Goal: Task Accomplishment & Management: Complete application form

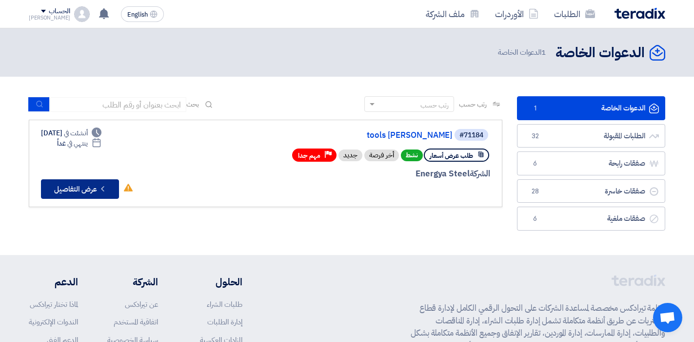
click at [93, 193] on button "Check details عرض التفاصيل" at bounding box center [80, 189] width 78 height 20
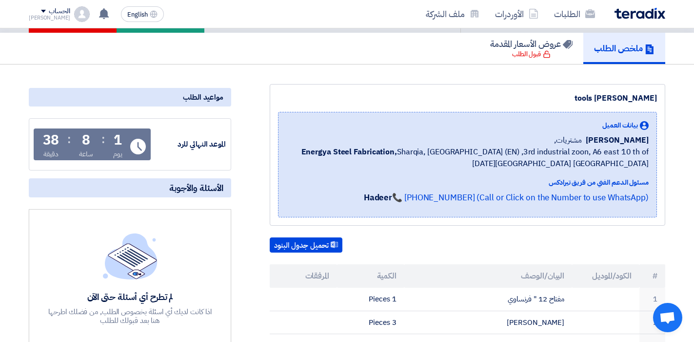
scroll to position [49, 0]
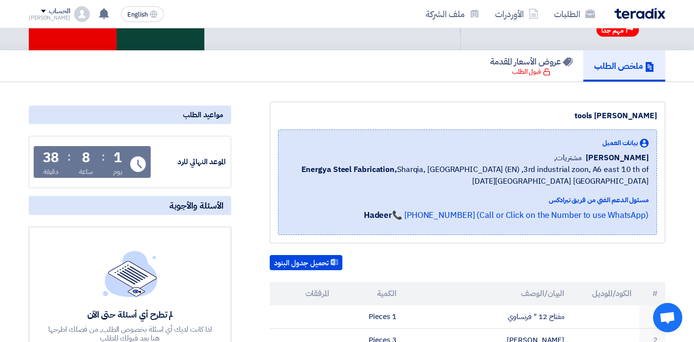
click at [169, 48] on div "قبول الدعوه" at bounding box center [161, 15] width 88 height 71
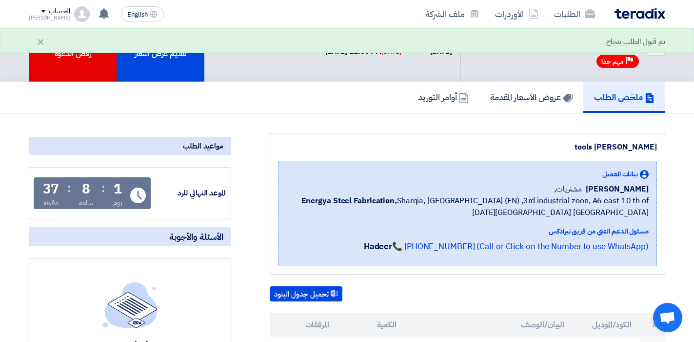
scroll to position [0, 0]
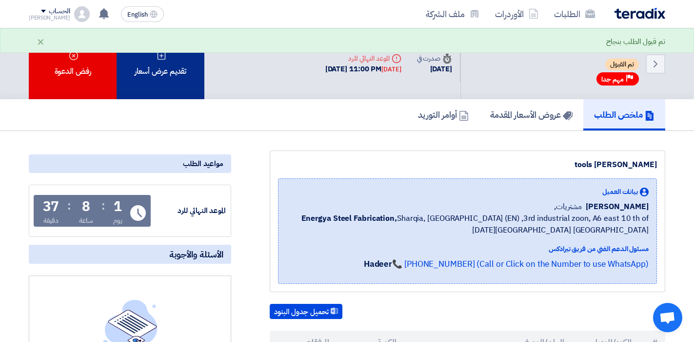
click at [176, 88] on div "تقديم عرض أسعار" at bounding box center [161, 63] width 88 height 71
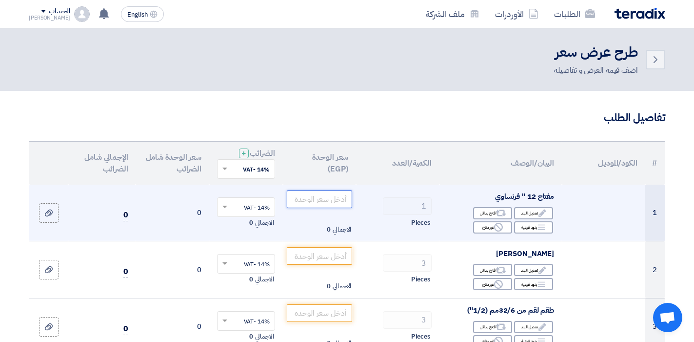
click at [318, 202] on input "number" at bounding box center [320, 199] width 66 height 18
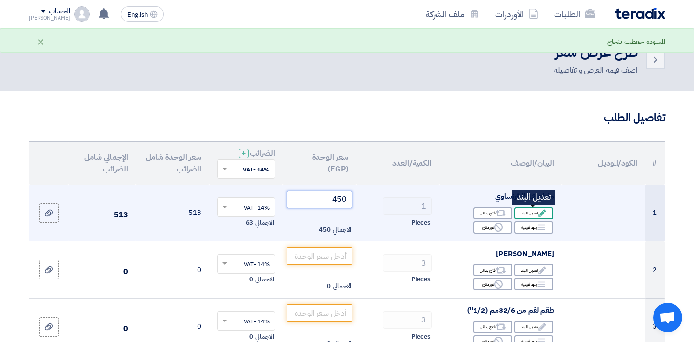
type input "450"
click at [516, 216] on div "Edit تعديل البند" at bounding box center [533, 213] width 39 height 12
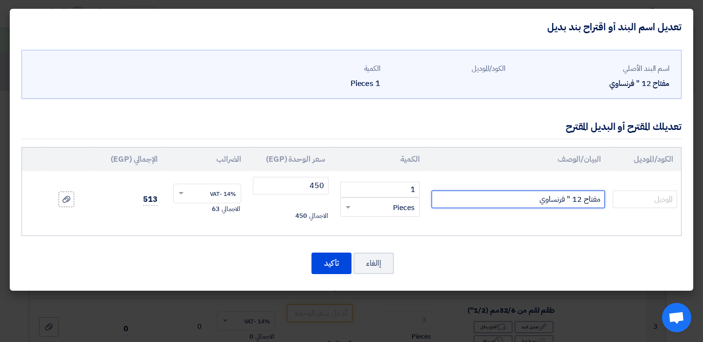
click at [482, 200] on input "مفتاح 12 " فرنساوي" at bounding box center [517, 199] width 173 height 18
type input "مفتاح 12 " فرنساوي ماركة ويزمان"
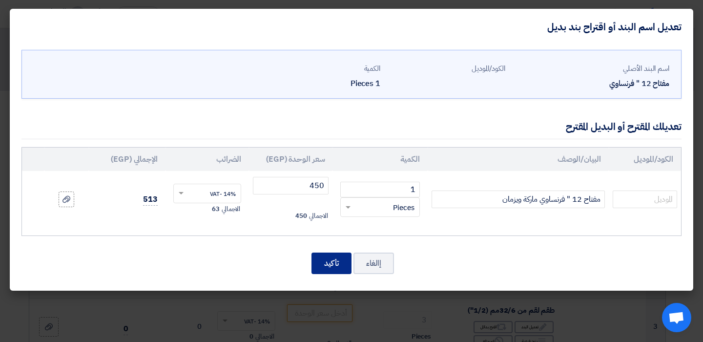
click at [322, 261] on button "تأكيد" at bounding box center [331, 262] width 40 height 21
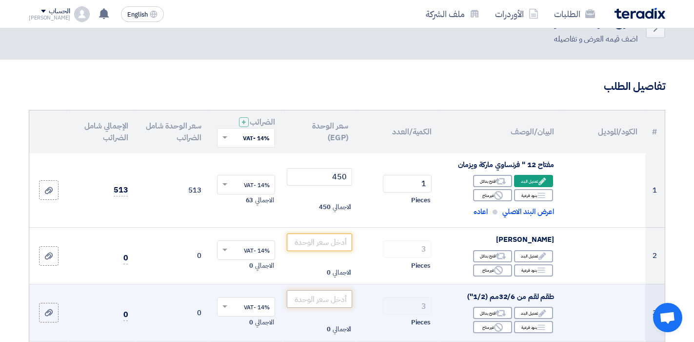
scroll to position [49, 0]
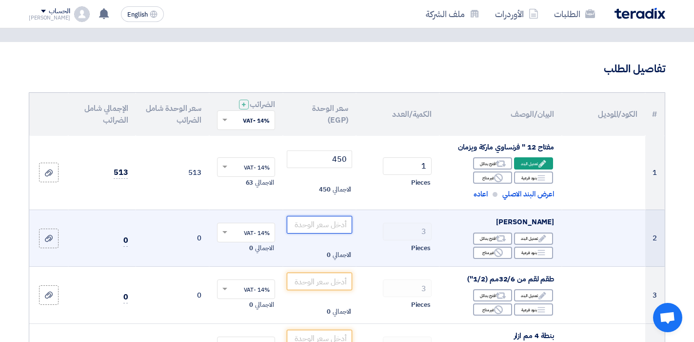
click at [319, 223] on input "number" at bounding box center [320, 225] width 66 height 18
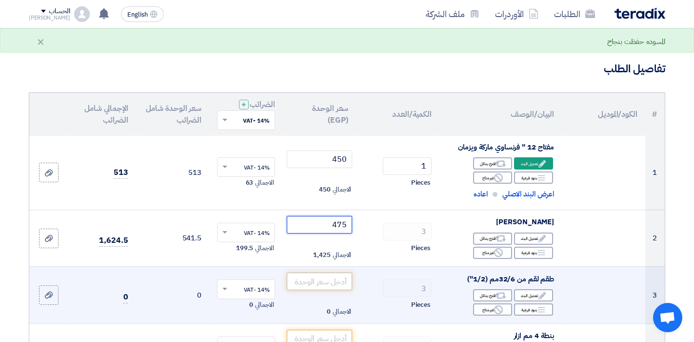
type input "475"
click at [328, 278] on input "number" at bounding box center [320, 281] width 66 height 18
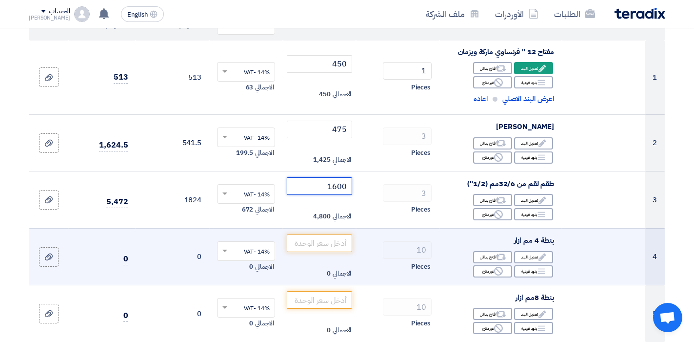
scroll to position [146, 0]
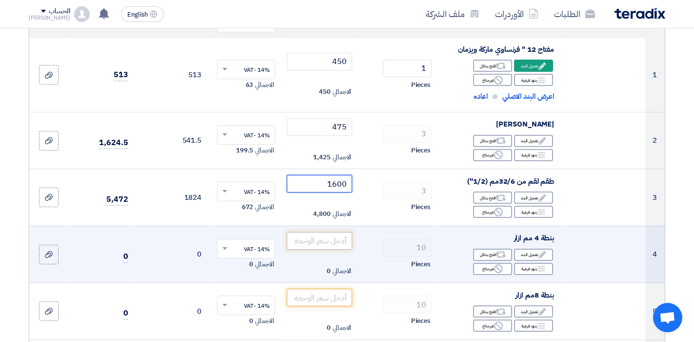
type input "1600"
click at [323, 244] on input "number" at bounding box center [320, 241] width 66 height 18
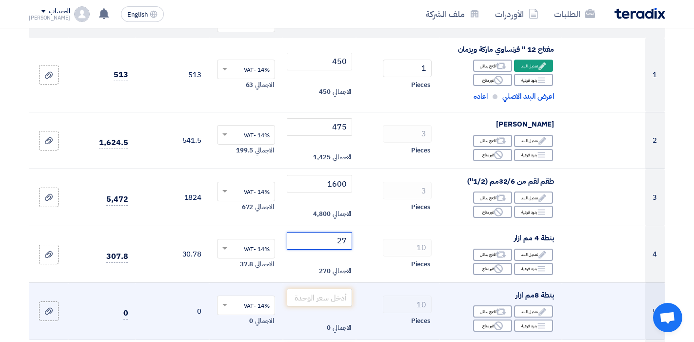
type input "27"
click at [328, 303] on input "number" at bounding box center [320, 297] width 66 height 18
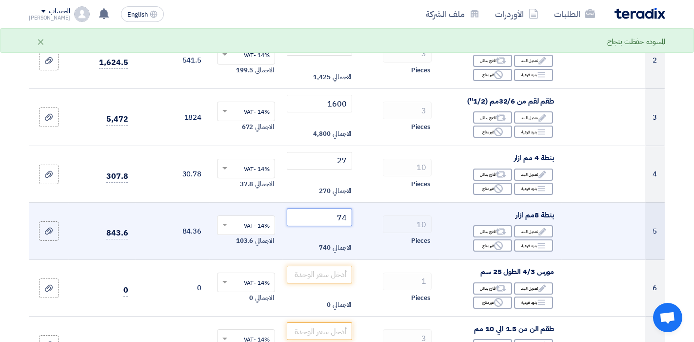
scroll to position [244, 0]
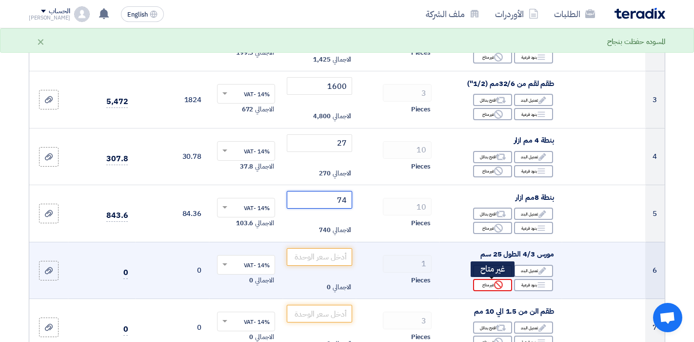
type input "74"
click at [499, 287] on icon "Reject" at bounding box center [498, 284] width 9 height 9
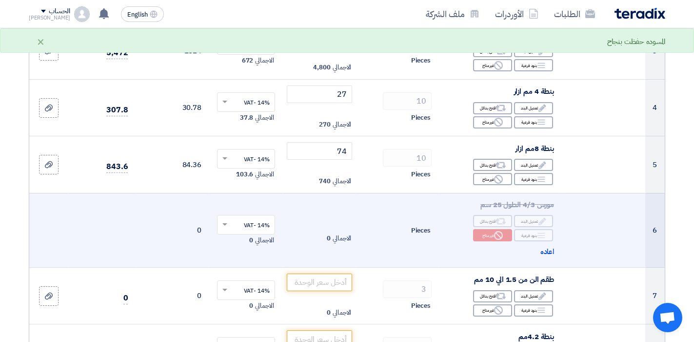
scroll to position [342, 0]
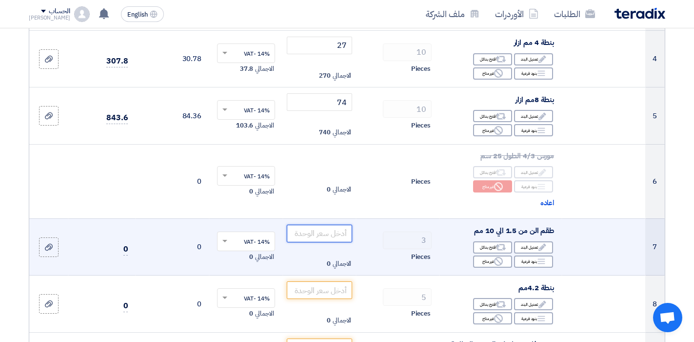
click at [332, 229] on input "number" at bounding box center [320, 233] width 66 height 18
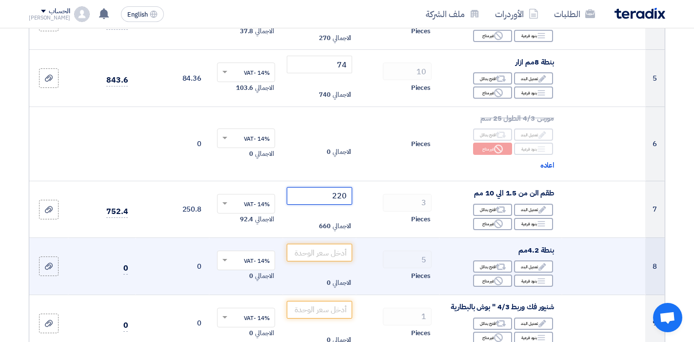
scroll to position [390, 0]
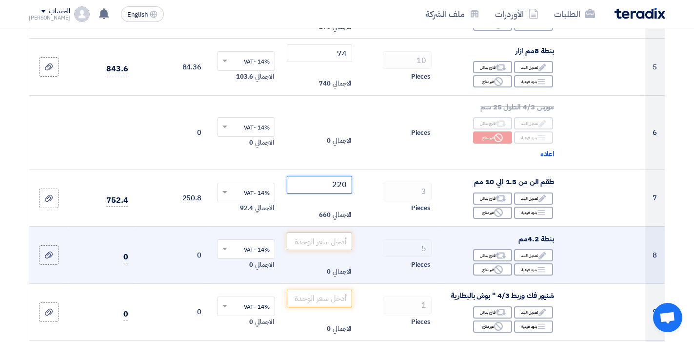
type input "220"
click at [329, 246] on input "number" at bounding box center [320, 241] width 66 height 18
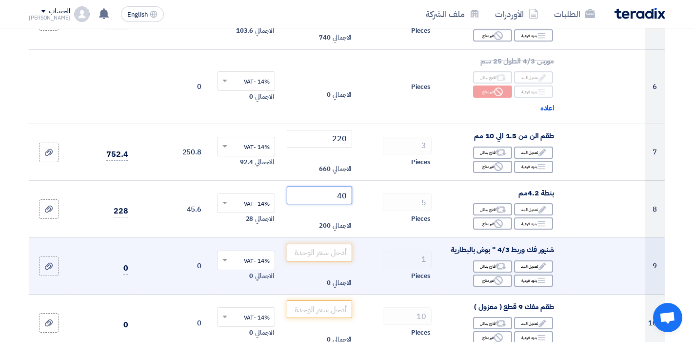
scroll to position [439, 0]
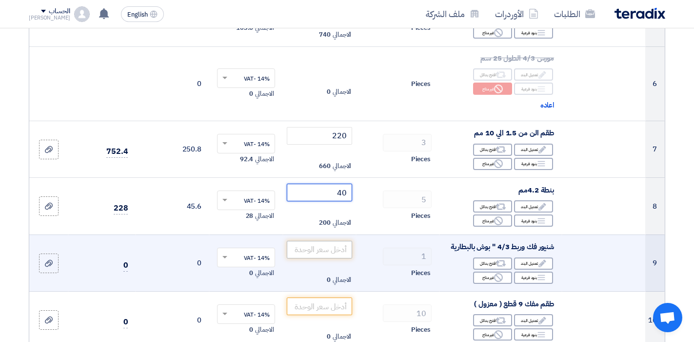
type input "40"
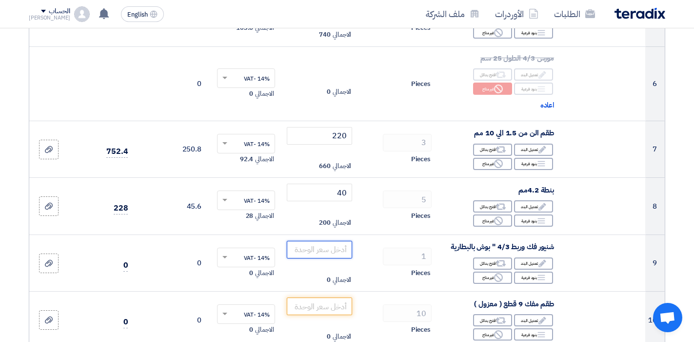
drag, startPoint x: 317, startPoint y: 255, endPoint x: 28, endPoint y: 228, distance: 290.5
click at [317, 255] on input "number" at bounding box center [320, 250] width 66 height 18
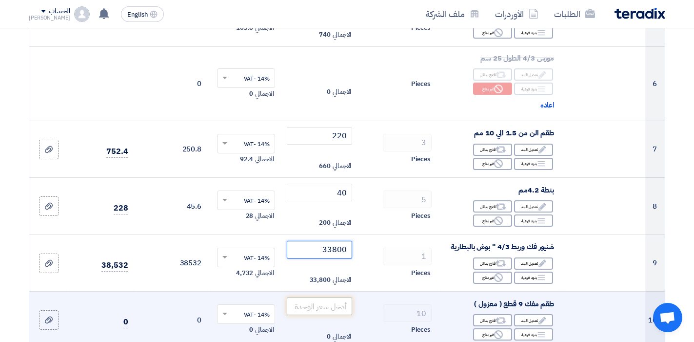
type input "33800"
drag, startPoint x: 308, startPoint y: 301, endPoint x: 295, endPoint y: 314, distance: 17.9
click at [308, 301] on input "number" at bounding box center [320, 306] width 66 height 18
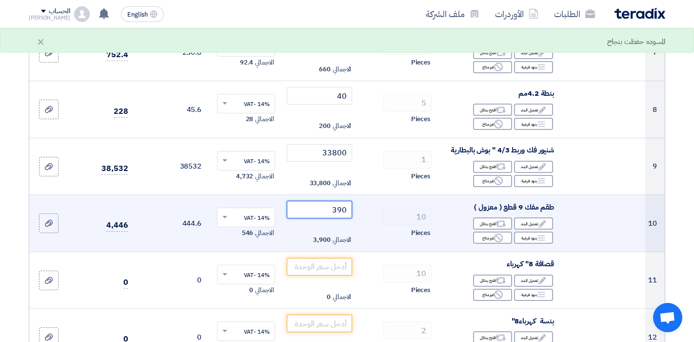
scroll to position [537, 0]
type input "390"
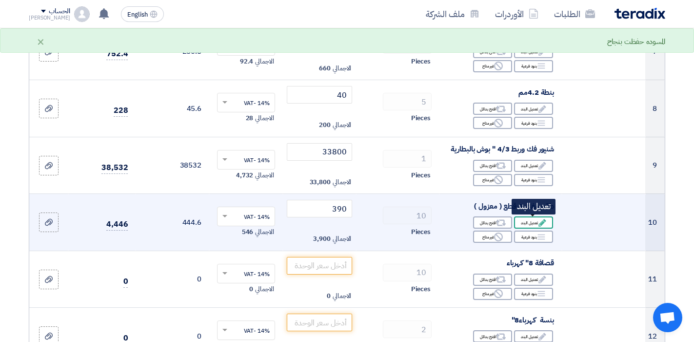
click at [527, 224] on div "Edit تعديل البند" at bounding box center [533, 222] width 39 height 12
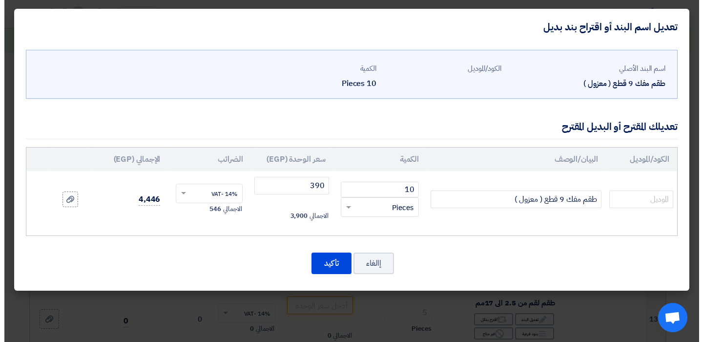
scroll to position [463, 0]
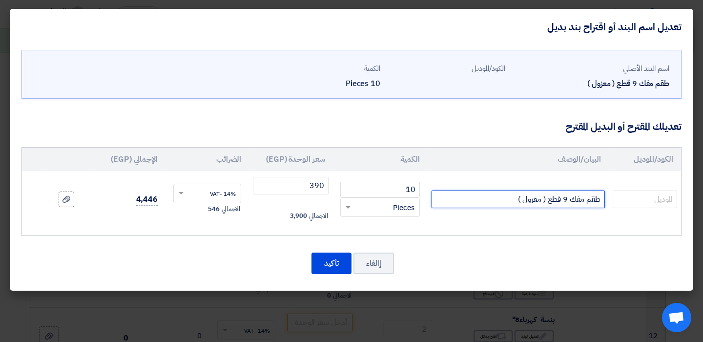
drag, startPoint x: 565, startPoint y: 204, endPoint x: 560, endPoint y: 206, distance: 5.9
click at [560, 206] on input "طقم مفك 9 قطع ( معزول )" at bounding box center [517, 199] width 173 height 18
type input "طقم مفك 8 قطع ( معزول )"
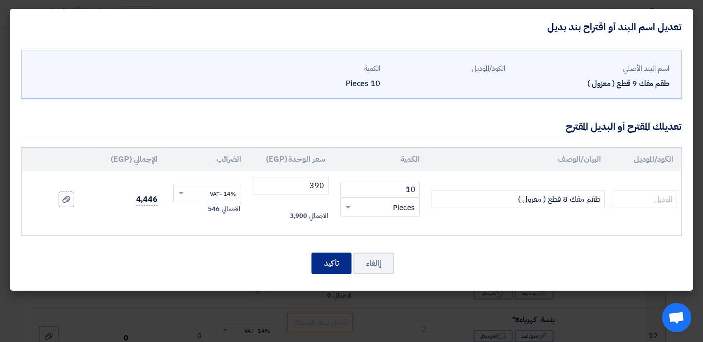
click at [326, 262] on button "تأكيد" at bounding box center [331, 262] width 40 height 21
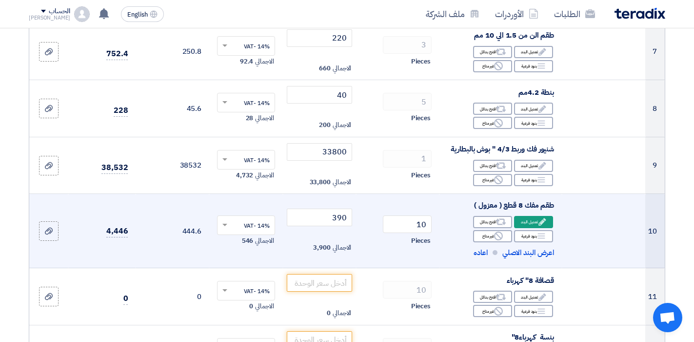
scroll to position [585, 0]
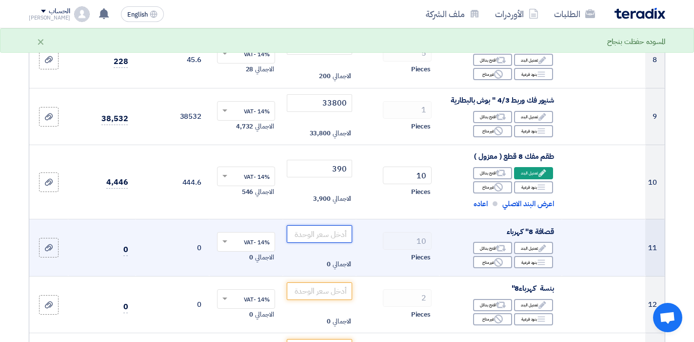
click at [300, 239] on input "number" at bounding box center [320, 234] width 66 height 18
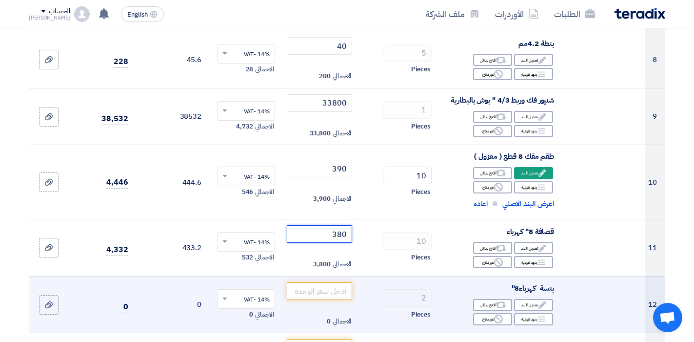
scroll to position [634, 0]
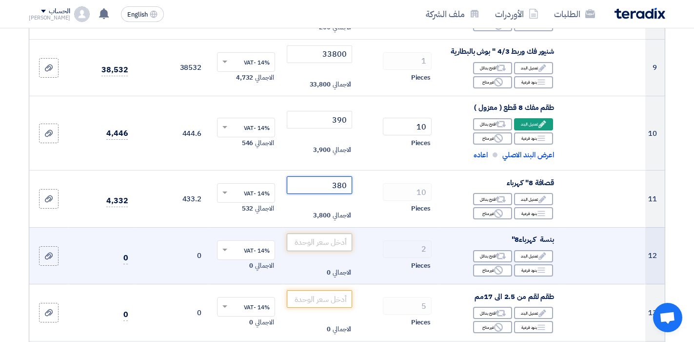
type input "380"
click at [335, 248] on input "number" at bounding box center [320, 242] width 66 height 18
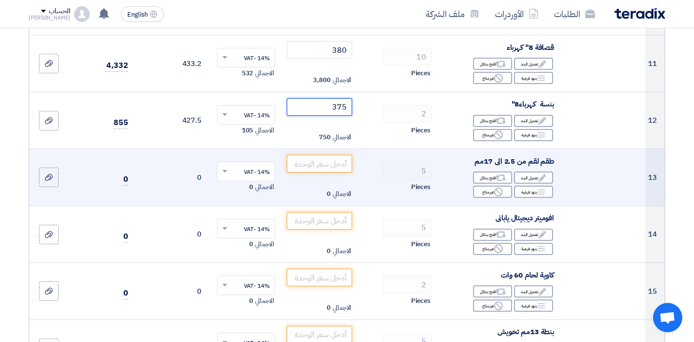
scroll to position [781, 0]
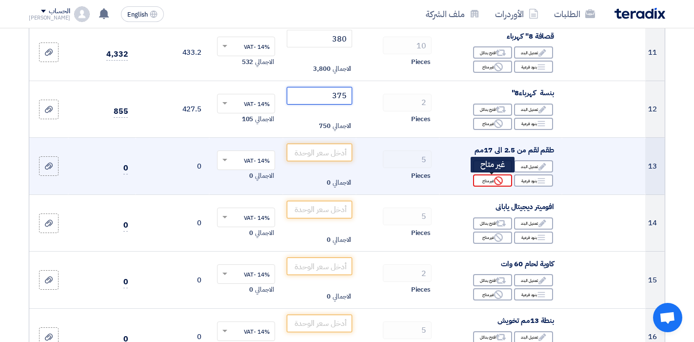
type input "375"
click at [492, 181] on div "Reject غير متاح" at bounding box center [492, 180] width 39 height 12
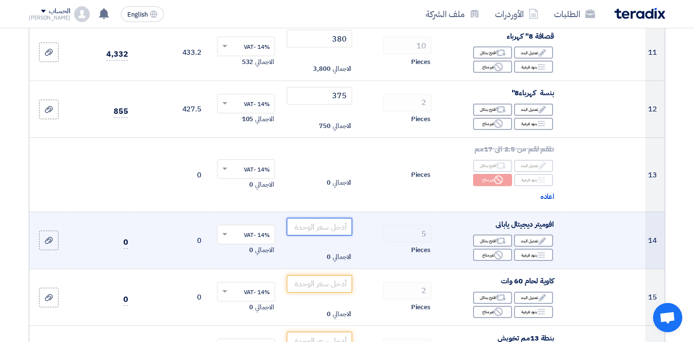
click at [322, 227] on input "number" at bounding box center [320, 227] width 66 height 18
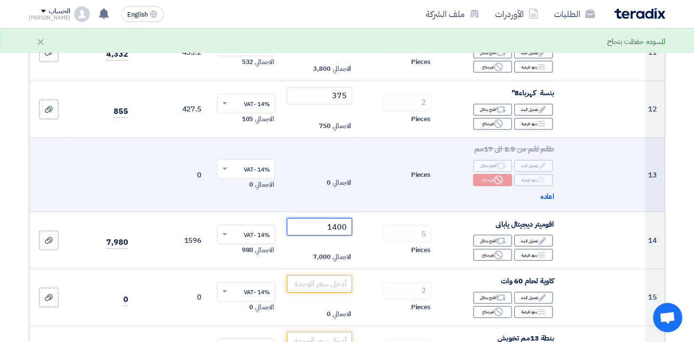
type input "1400"
click at [170, 177] on td "0" at bounding box center [173, 175] width 74 height 74
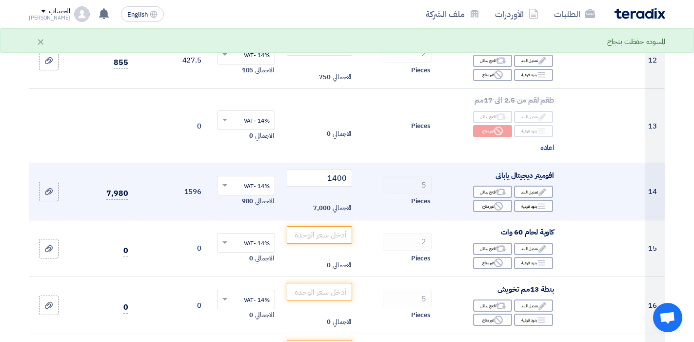
scroll to position [878, 0]
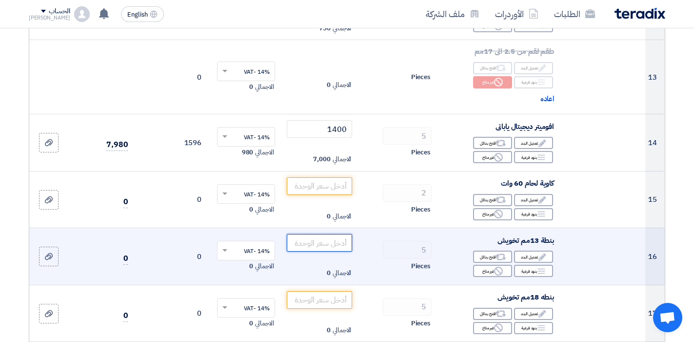
click at [328, 244] on input "number" at bounding box center [320, 243] width 66 height 18
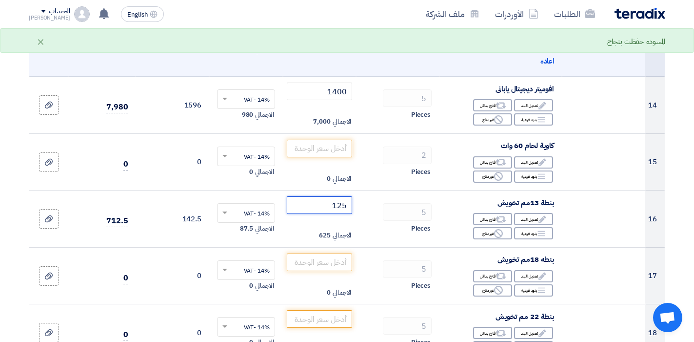
scroll to position [927, 0]
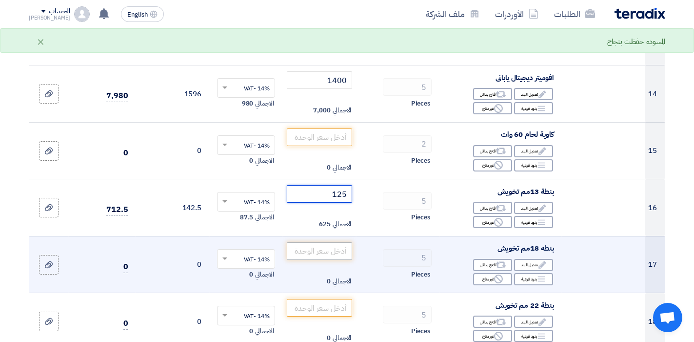
type input "125"
click at [333, 256] on input "number" at bounding box center [320, 251] width 66 height 18
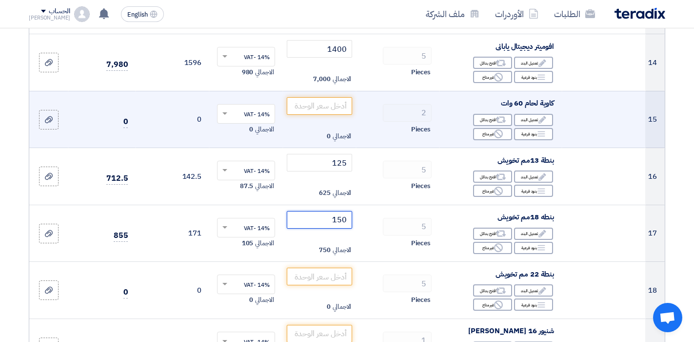
scroll to position [976, 0]
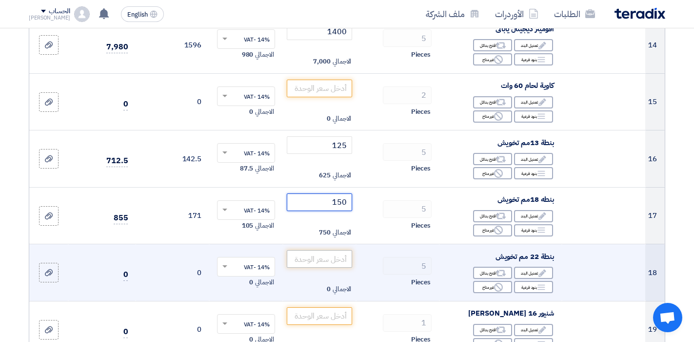
type input "150"
click at [322, 263] on input "number" at bounding box center [320, 259] width 66 height 18
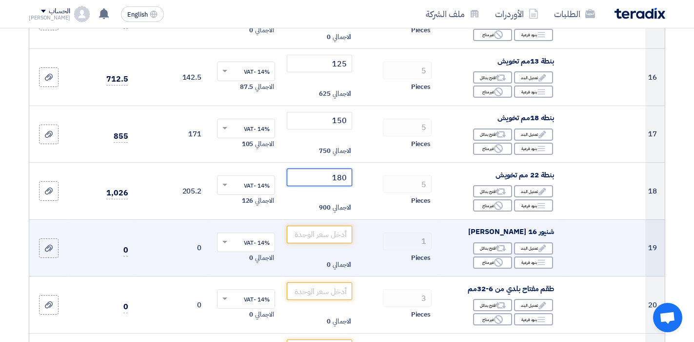
scroll to position [1073, 0]
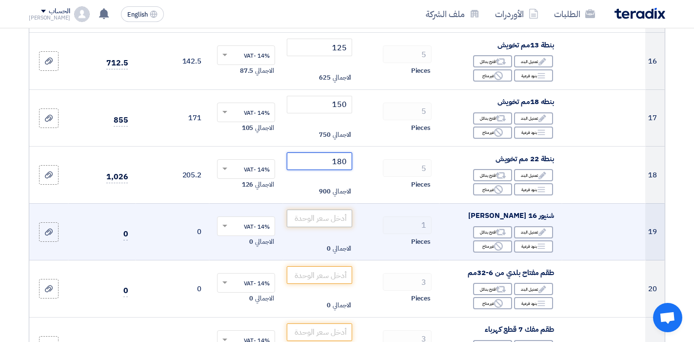
type input "180"
click at [319, 225] on input "number" at bounding box center [320, 218] width 66 height 18
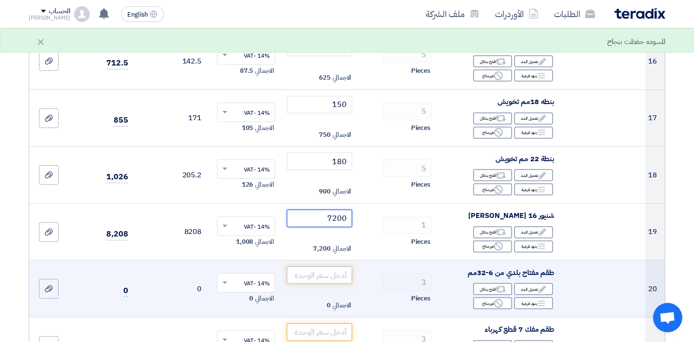
type input "7200"
click at [336, 276] on input "number" at bounding box center [320, 275] width 66 height 18
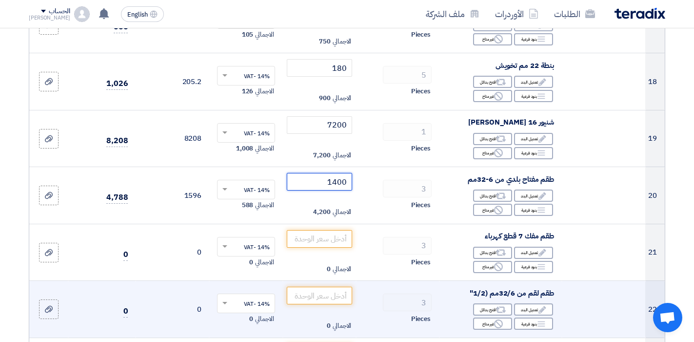
scroll to position [1171, 0]
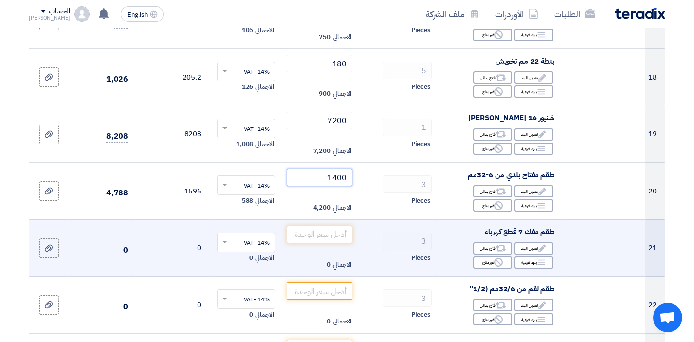
type input "1400"
click at [337, 228] on input "number" at bounding box center [320, 234] width 66 height 18
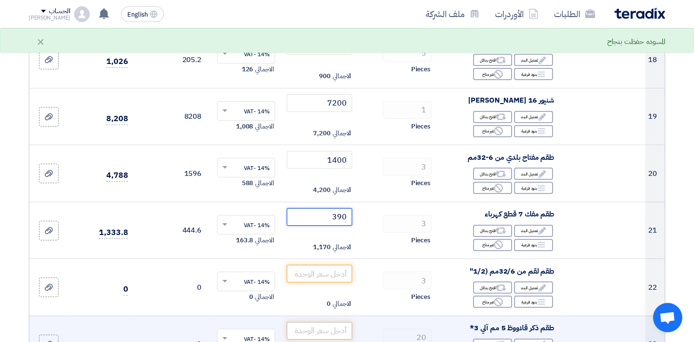
scroll to position [1268, 0]
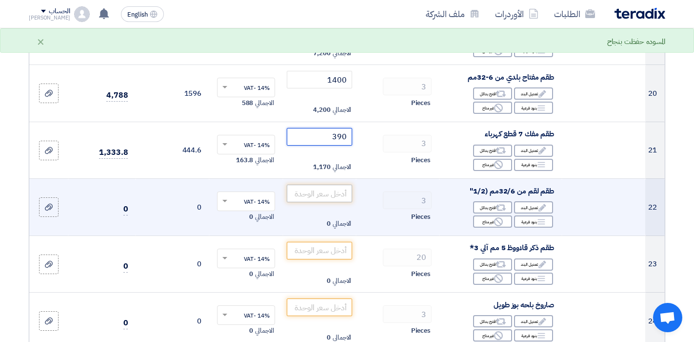
type input "390"
click at [320, 197] on input "number" at bounding box center [320, 193] width 66 height 18
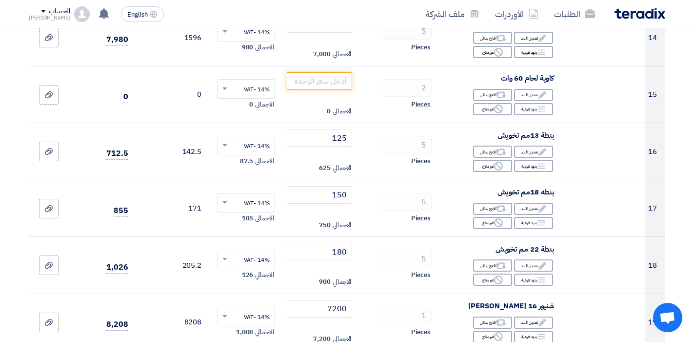
scroll to position [976, 0]
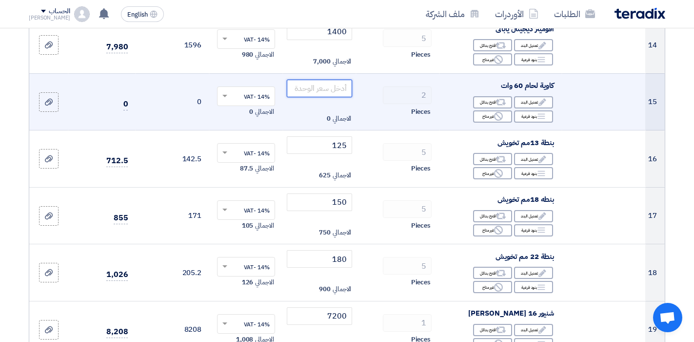
click at [307, 89] on input "number" at bounding box center [320, 89] width 66 height 18
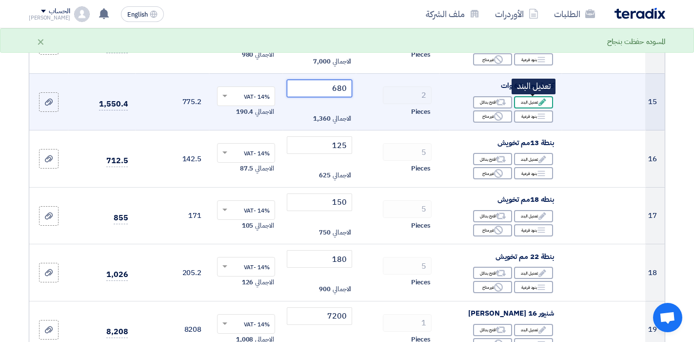
type input "680"
click at [529, 106] on div "Edit تعديل البند" at bounding box center [533, 102] width 39 height 12
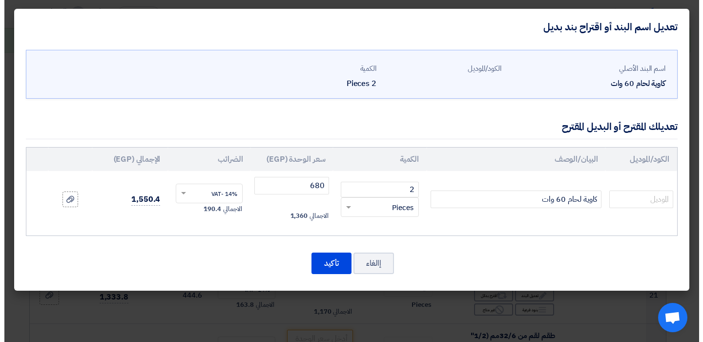
scroll to position [827, 0]
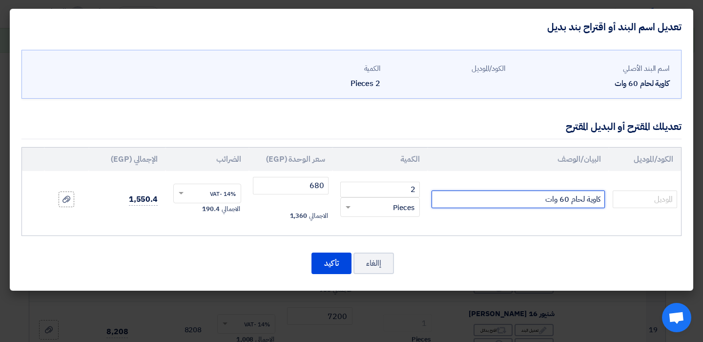
click at [512, 193] on input "كاوية لحام 60 وات" at bounding box center [517, 199] width 173 height 18
type input "كاوية لحام 60 وات ماركة جوت"
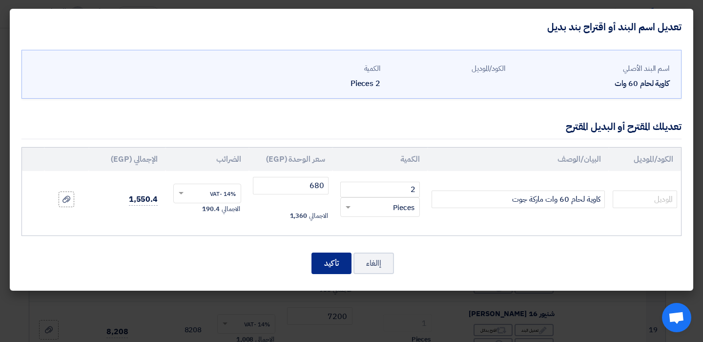
click at [331, 267] on button "تأكيد" at bounding box center [331, 262] width 40 height 21
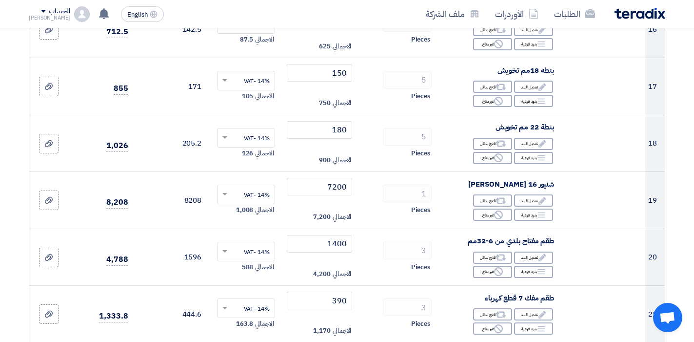
scroll to position [1268, 0]
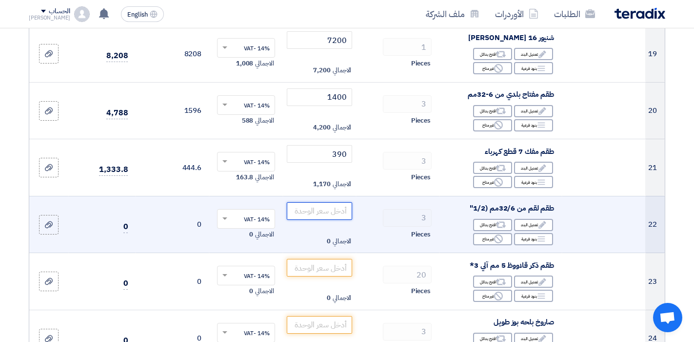
click at [315, 213] on input "number" at bounding box center [320, 211] width 66 height 18
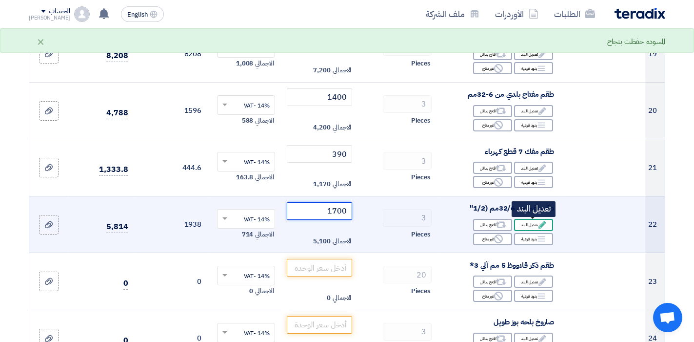
type input "1700"
click at [532, 221] on div "Edit تعديل البند" at bounding box center [533, 225] width 39 height 12
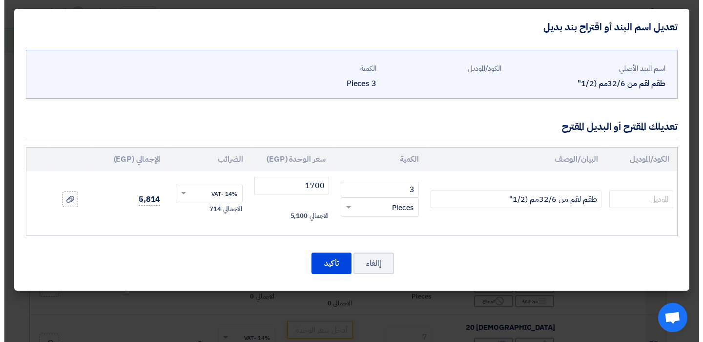
scroll to position [1046, 0]
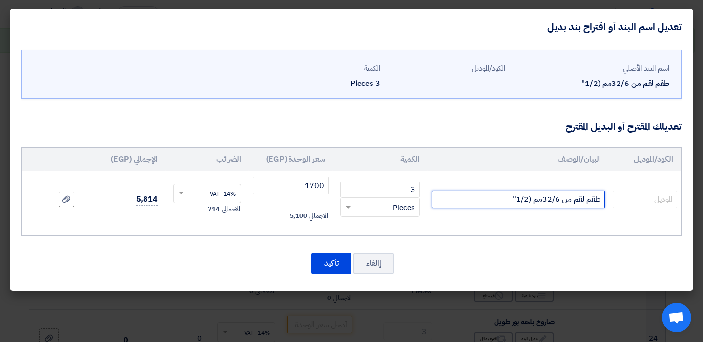
click at [481, 198] on input "طقم لقم من 32/6مم (1/2"" at bounding box center [517, 199] width 173 height 18
type input "طقم لقم من 32/6مم (1/2" ماركة ويزمان"
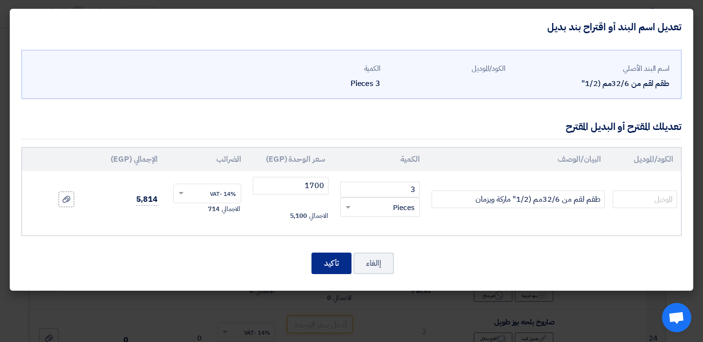
click at [336, 266] on button "تأكيد" at bounding box center [331, 262] width 40 height 21
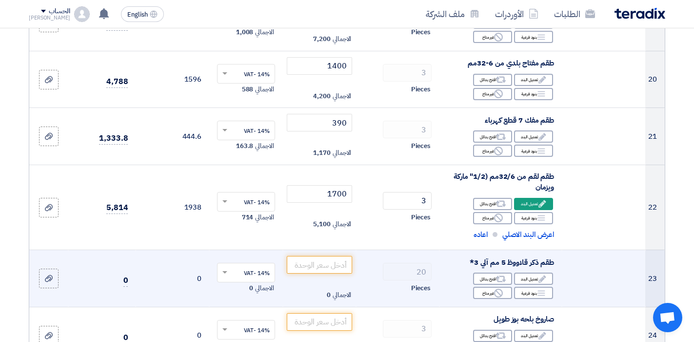
scroll to position [1317, 0]
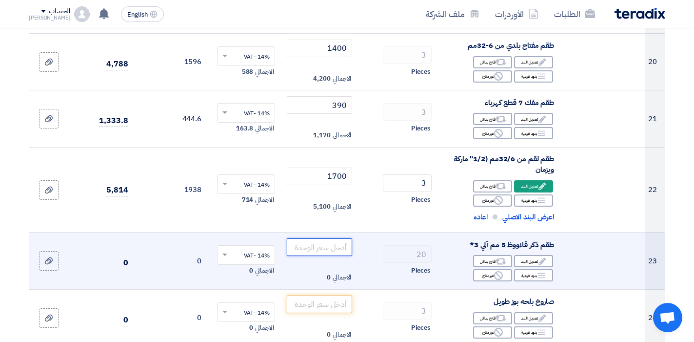
click at [325, 250] on input "number" at bounding box center [320, 247] width 66 height 18
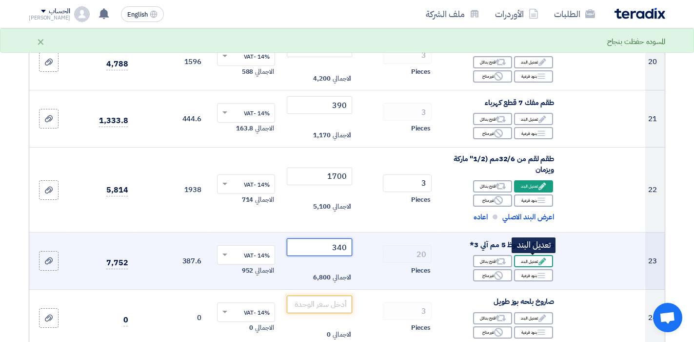
type input "340"
click at [537, 261] on div "Edit تعديل البند" at bounding box center [533, 261] width 39 height 12
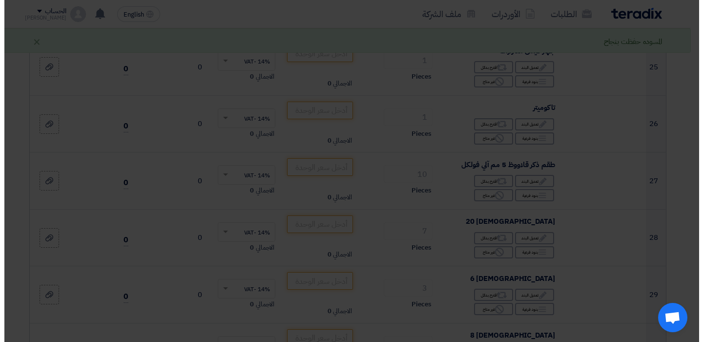
scroll to position [1095, 0]
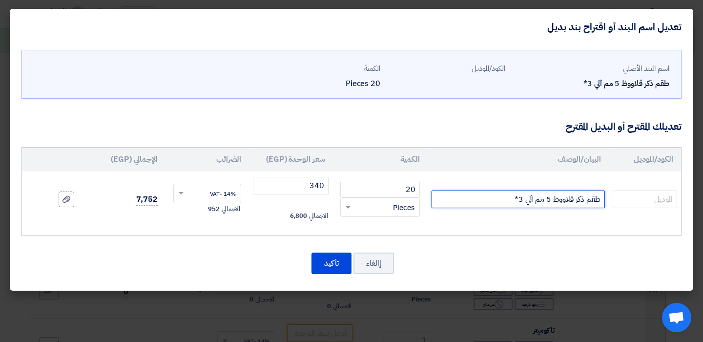
click at [589, 200] on input "طقم ذكر قلاووظ 5 مم آلي 3*" at bounding box center [517, 199] width 173 height 18
type input "ذكر قلاووظ 5 مم آلي 3*"
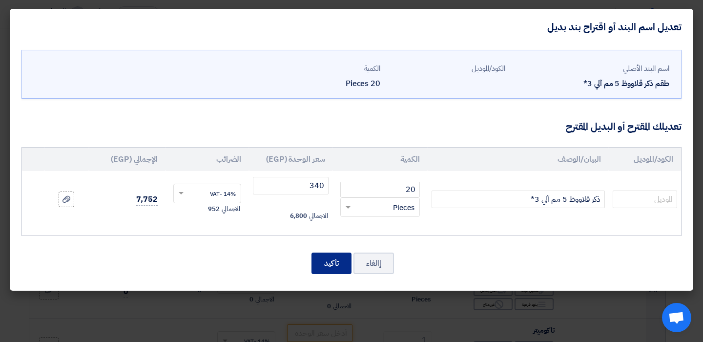
click at [338, 261] on button "تأكيد" at bounding box center [331, 262] width 40 height 21
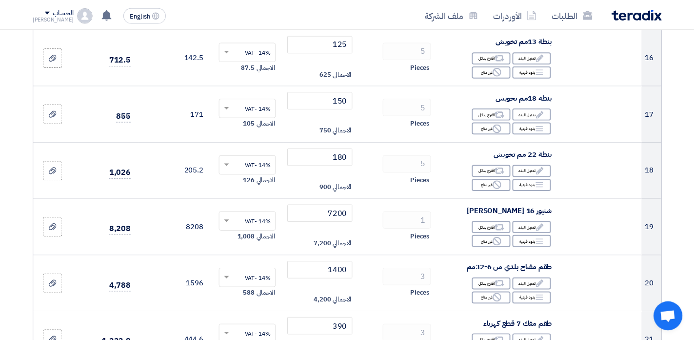
scroll to position [1317, 0]
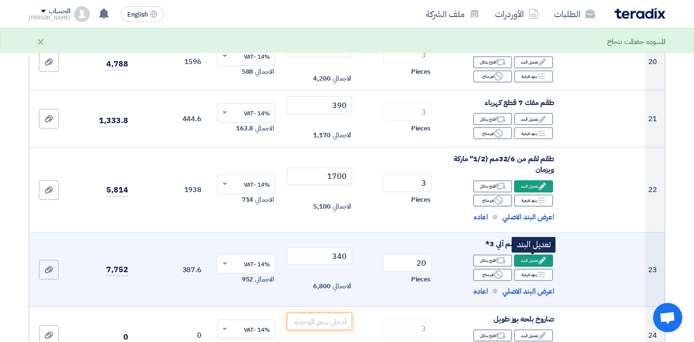
click at [538, 260] on icon "Edit" at bounding box center [542, 260] width 9 height 9
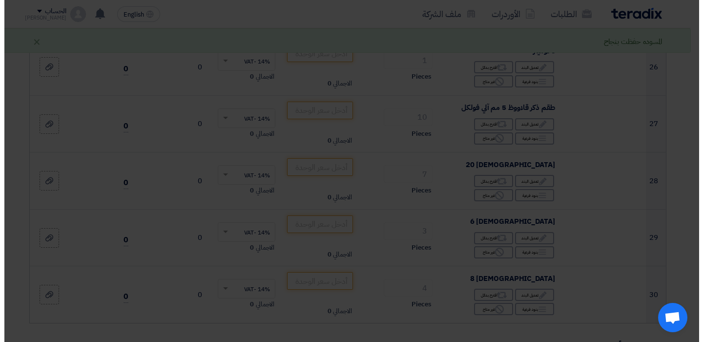
scroll to position [1095, 0]
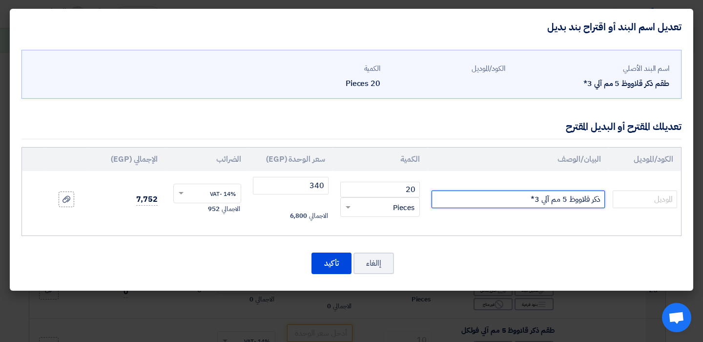
click at [495, 203] on input "ذكر قلاووظ 5 مم آلي 3*" at bounding box center [517, 199] width 173 height 18
type input "ذكر قلاووظ 5 مم آلي 3* المانى"
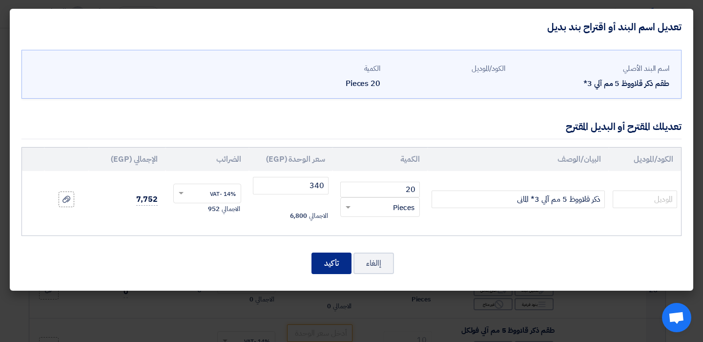
click at [329, 259] on button "تأكيد" at bounding box center [331, 262] width 40 height 21
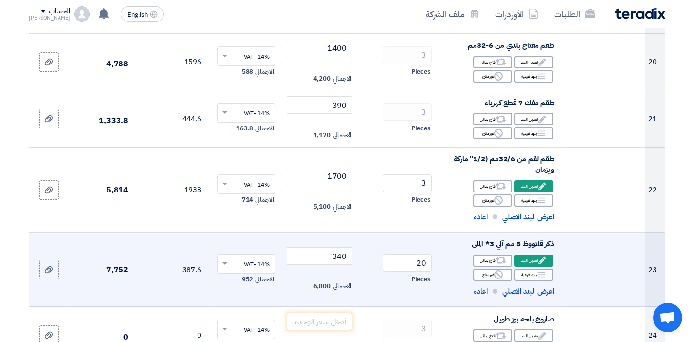
scroll to position [1415, 0]
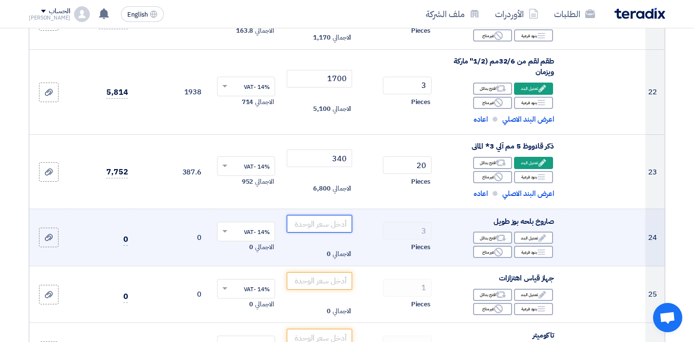
click at [324, 223] on input "number" at bounding box center [320, 224] width 66 height 18
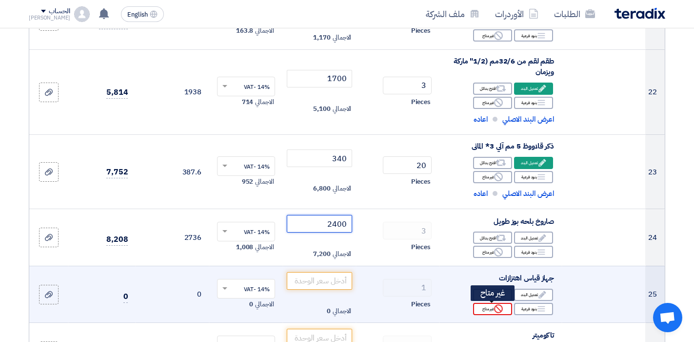
type input "2400"
click at [499, 308] on icon "Reject" at bounding box center [498, 308] width 9 height 9
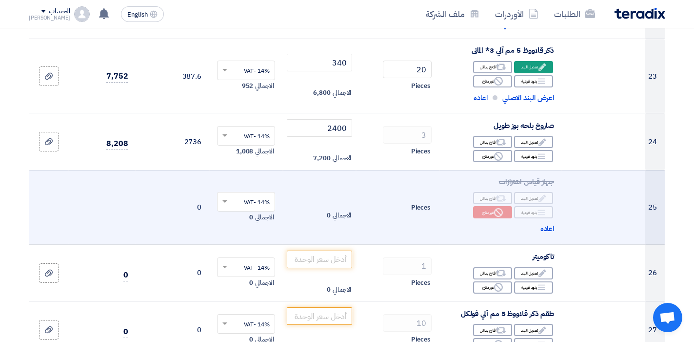
scroll to position [1512, 0]
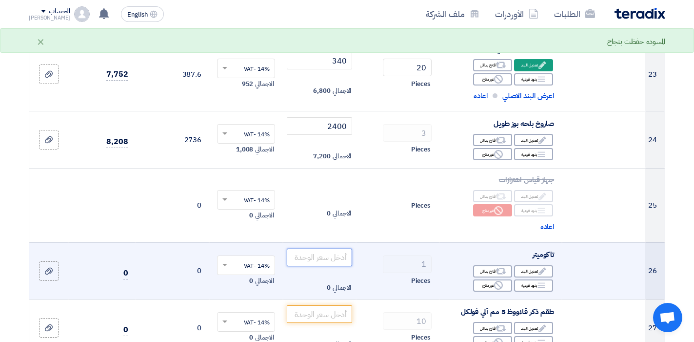
click at [313, 259] on input "number" at bounding box center [320, 257] width 66 height 18
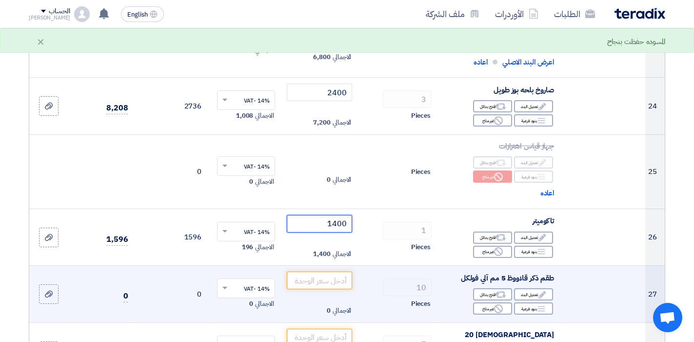
scroll to position [1610, 0]
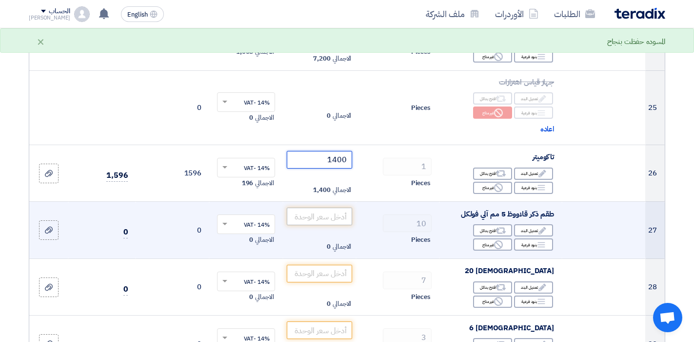
type input "1400"
click at [331, 219] on input "number" at bounding box center [320, 216] width 66 height 18
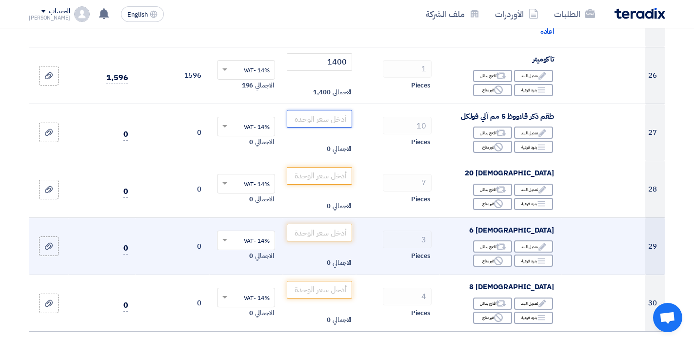
scroll to position [1659, 0]
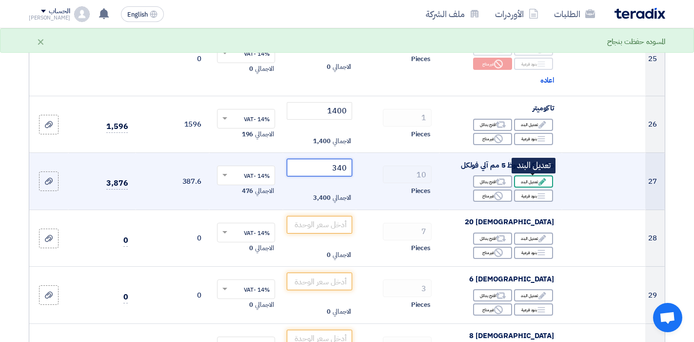
type input "340"
click at [538, 185] on icon "Edit" at bounding box center [542, 181] width 9 height 9
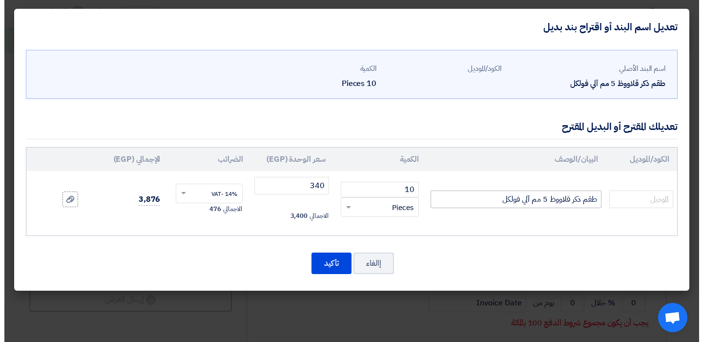
scroll to position [1277, 0]
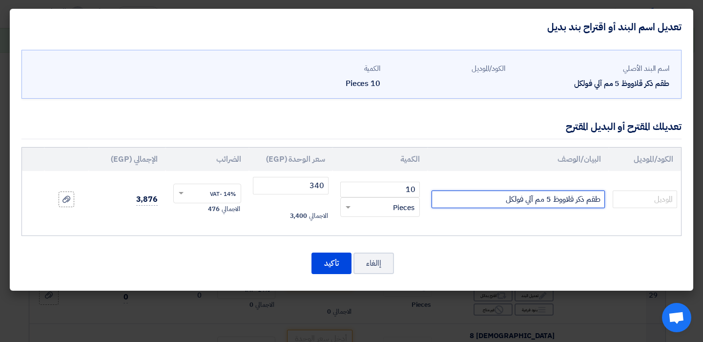
click at [585, 200] on input "طقم ذكر قلاووظ 5 مم آلي فولكل" at bounding box center [517, 199] width 173 height 18
click at [589, 199] on input "طقم ذكر قلاووظ 5 مم آلي فولكل" at bounding box center [517, 199] width 173 height 18
click at [593, 204] on input "طقم ذكر قلاووظ 5 مم آلي فولكل" at bounding box center [517, 199] width 173 height 18
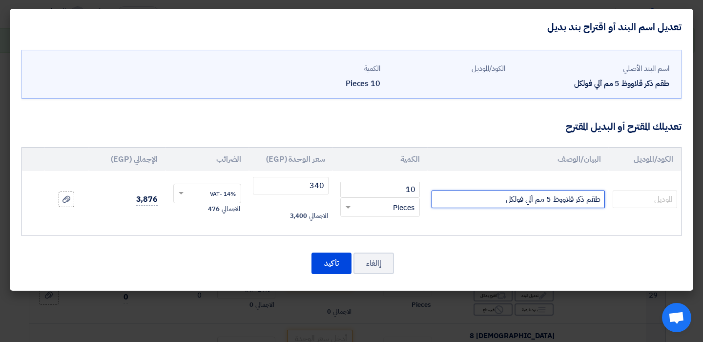
click at [593, 204] on input "طقم ذكر قلاووظ 5 مم آلي فولكل" at bounding box center [517, 199] width 173 height 18
type input "ذكر قلاووظ 5 مم آلي فولكل"
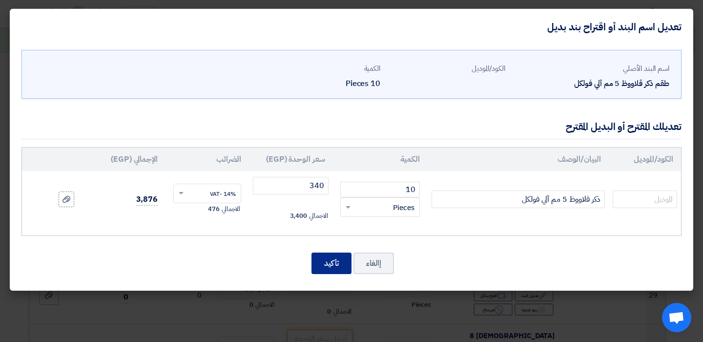
click at [327, 261] on button "تأكيد" at bounding box center [331, 262] width 40 height 21
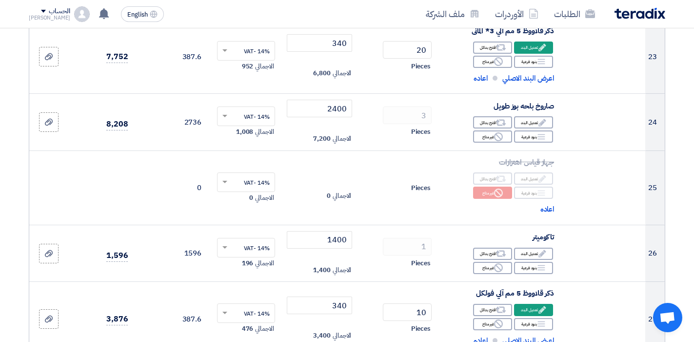
scroll to position [1512, 0]
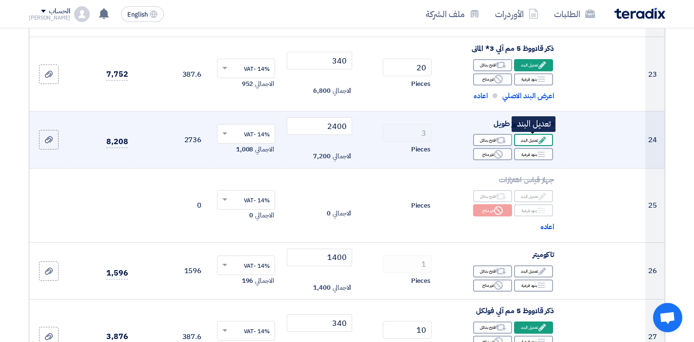
click at [532, 139] on div "Edit تعديل البند" at bounding box center [533, 140] width 39 height 12
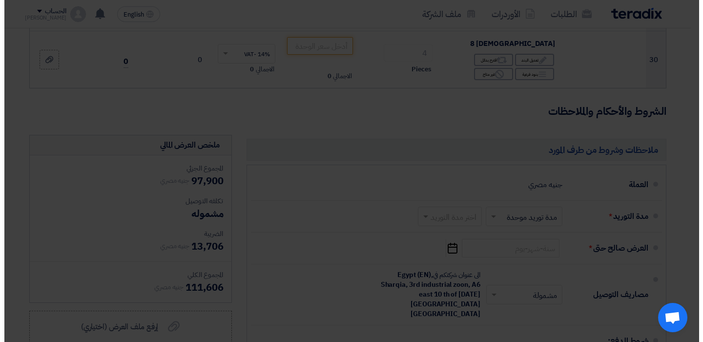
scroll to position [1290, 0]
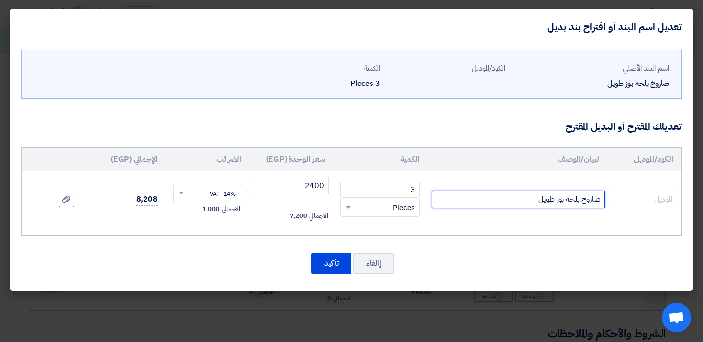
click at [479, 200] on input "صاروخ بلحه بوز طويل" at bounding box center [517, 199] width 173 height 18
type input "صاروخ بلحه بوز طويل ماركة DCA"
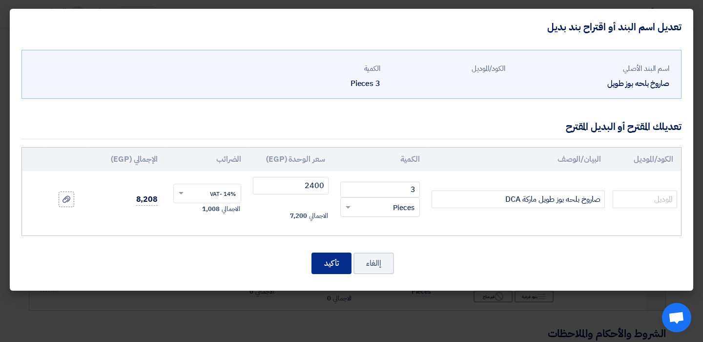
drag, startPoint x: 317, startPoint y: 265, endPoint x: 308, endPoint y: 274, distance: 12.8
click at [317, 265] on button "تأكيد" at bounding box center [331, 262] width 40 height 21
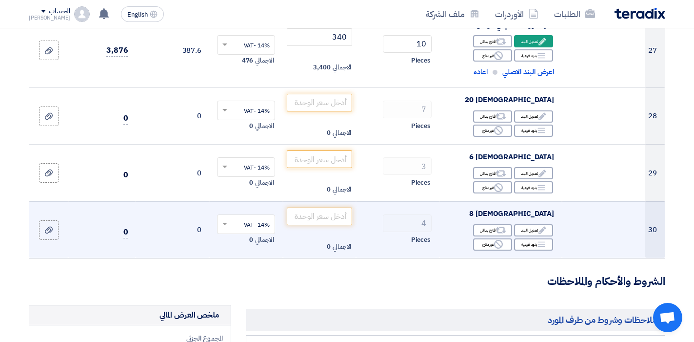
scroll to position [1867, 0]
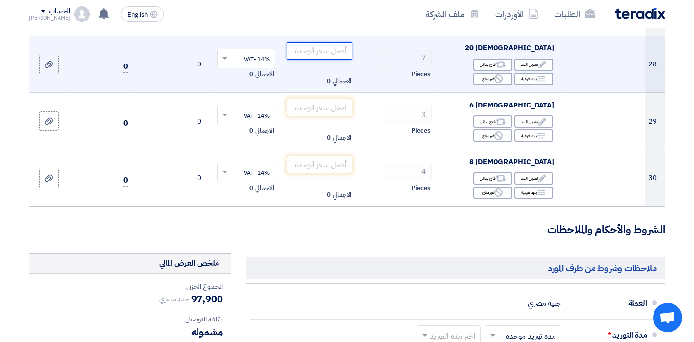
click at [334, 51] on input "number" at bounding box center [320, 51] width 66 height 18
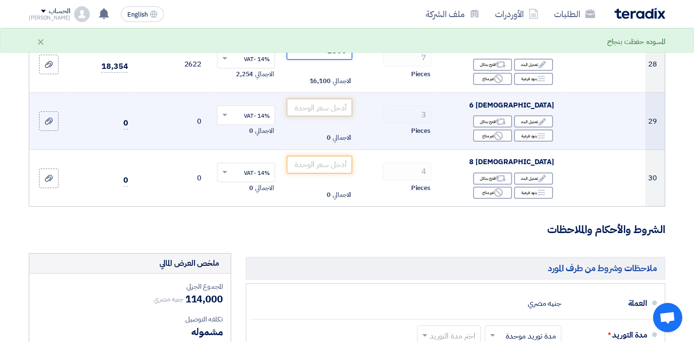
type input "2300"
click at [329, 112] on input "number" at bounding box center [320, 108] width 66 height 18
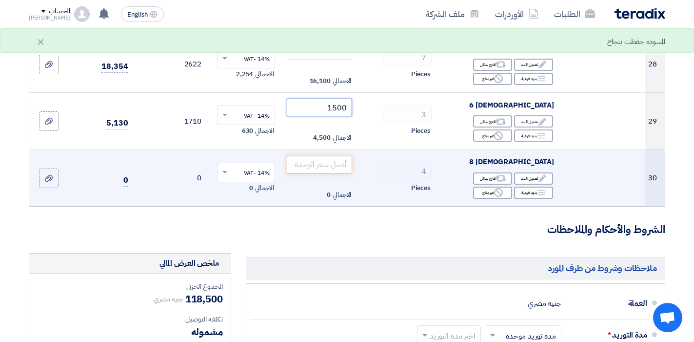
type input "1500"
click at [327, 168] on input "number" at bounding box center [320, 165] width 66 height 18
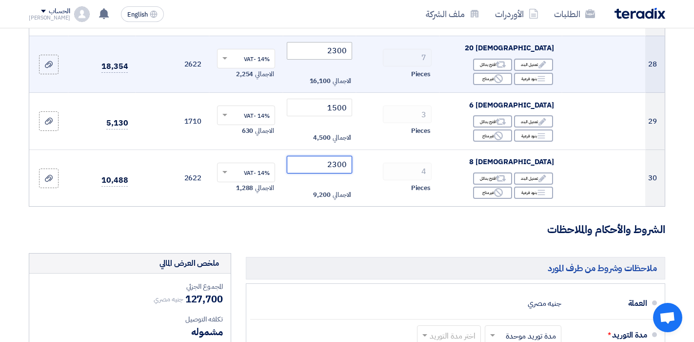
type input "2300"
click at [320, 55] on input "2300" at bounding box center [320, 51] width 66 height 18
type input "2"
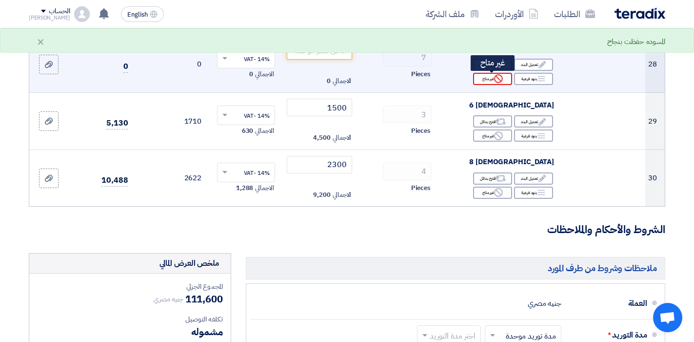
click at [480, 76] on div "Reject غير متاح" at bounding box center [492, 79] width 39 height 12
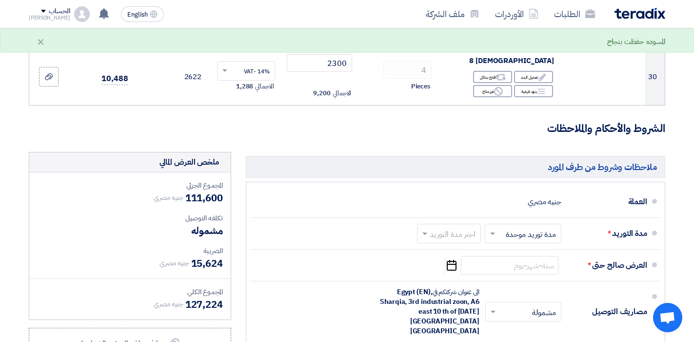
scroll to position [2013, 0]
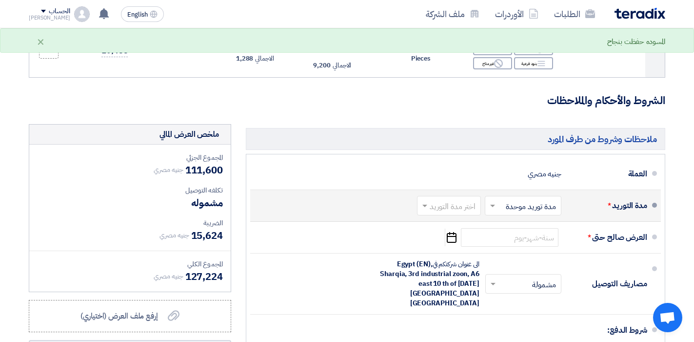
click at [452, 212] on input "text" at bounding box center [447, 207] width 59 height 14
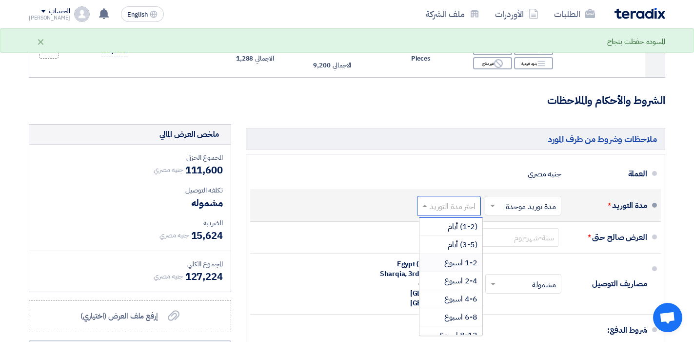
click at [457, 265] on span "1-2 اسبوع" at bounding box center [460, 263] width 33 height 12
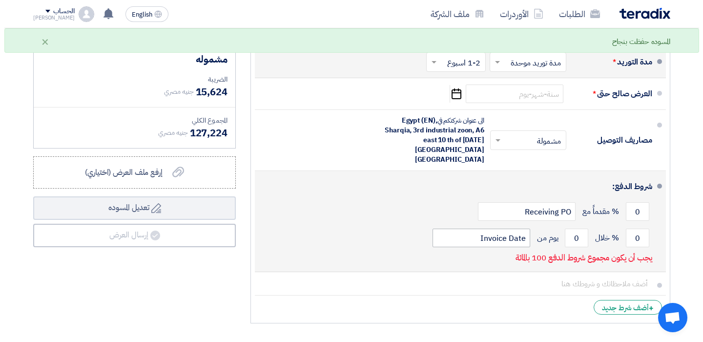
scroll to position [2160, 0]
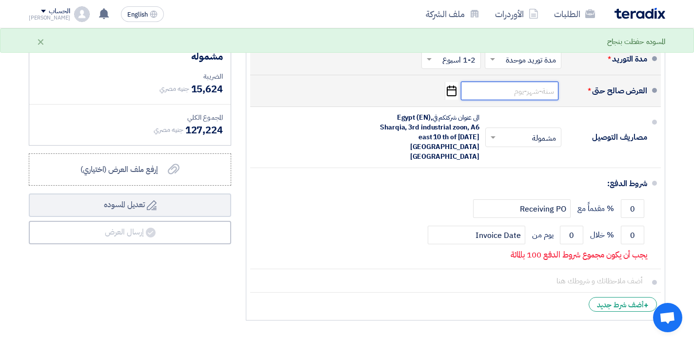
click at [529, 96] on input at bounding box center [510, 90] width 98 height 19
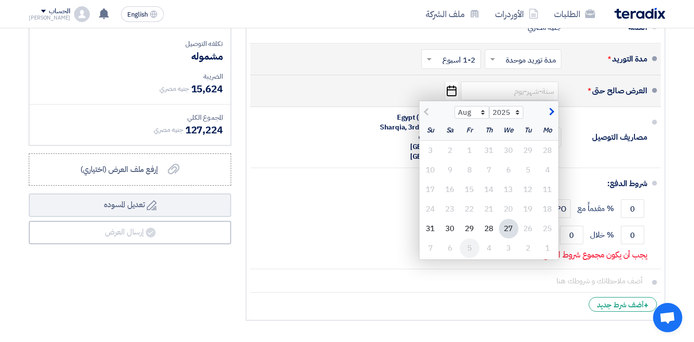
click at [472, 249] on div "5" at bounding box center [470, 248] width 20 height 20
type input "[DATE]"
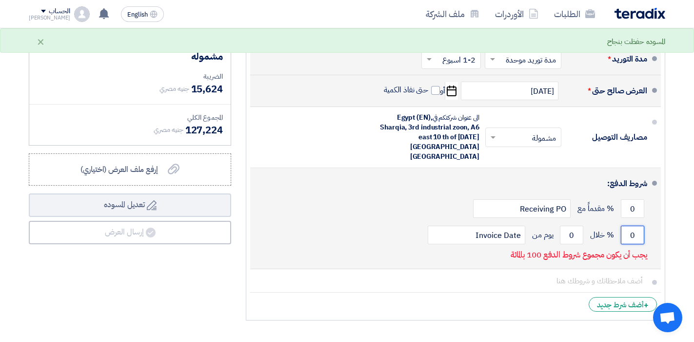
drag, startPoint x: 637, startPoint y: 213, endPoint x: 632, endPoint y: 214, distance: 5.0
click at [632, 225] on input "0" at bounding box center [632, 234] width 23 height 19
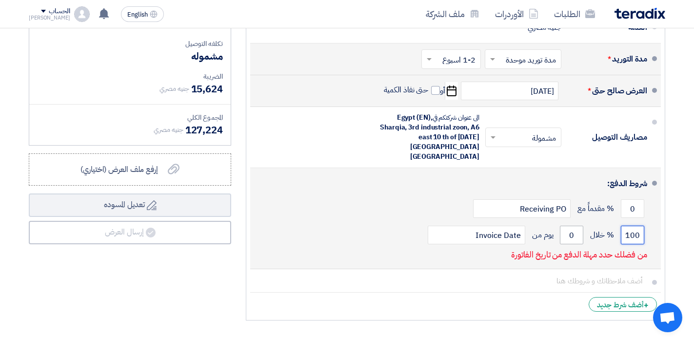
type input "100"
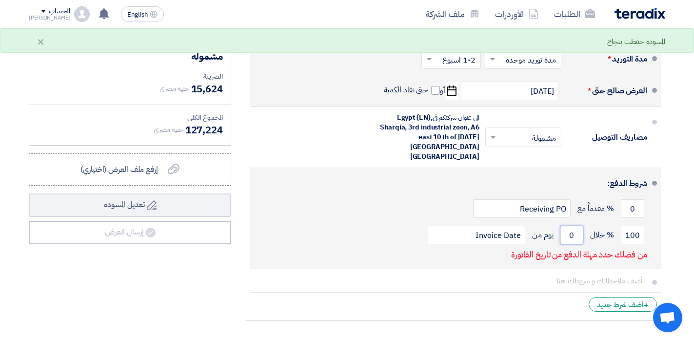
click at [573, 225] on input "0" at bounding box center [571, 234] width 23 height 19
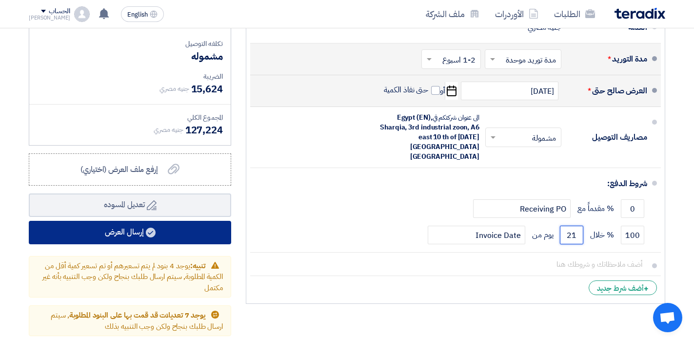
type input "21"
click at [128, 229] on button "إرسال العرض" at bounding box center [130, 232] width 202 height 23
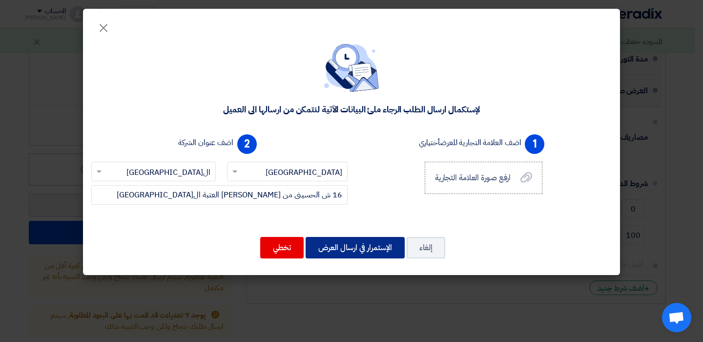
click at [349, 247] on button "الإستمرار في ارسال العرض" at bounding box center [354, 247] width 99 height 21
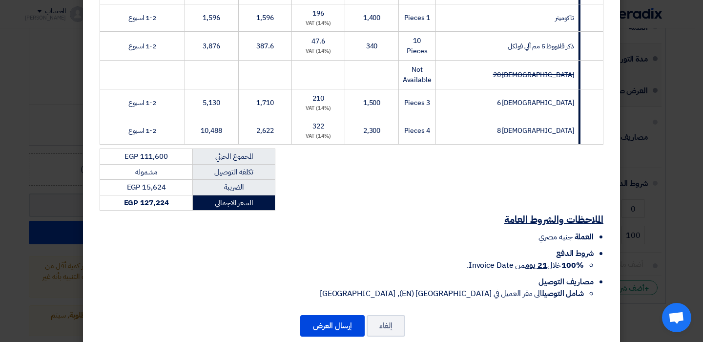
scroll to position [900, 0]
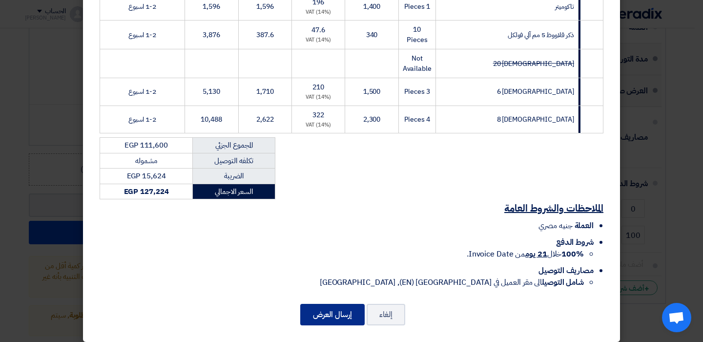
click at [339, 305] on button "إرسال العرض" at bounding box center [332, 313] width 64 height 21
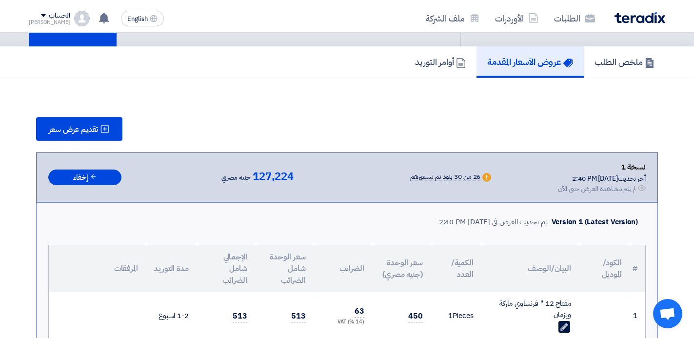
scroll to position [1622, 0]
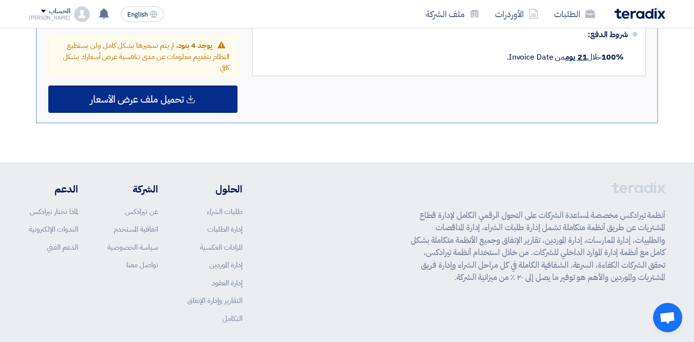
click at [168, 95] on span "تحميل ملف عرض الأسعار" at bounding box center [137, 99] width 94 height 9
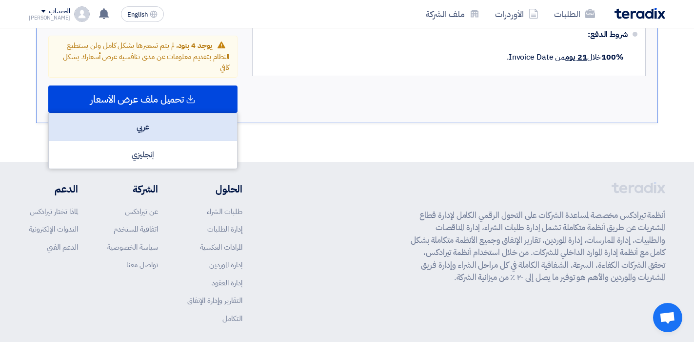
click at [169, 113] on div "عربي" at bounding box center [143, 127] width 188 height 28
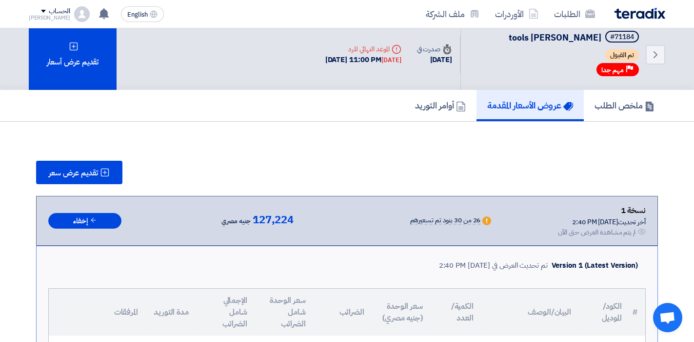
scroll to position [0, 0]
